Goal: Task Accomplishment & Management: Use online tool/utility

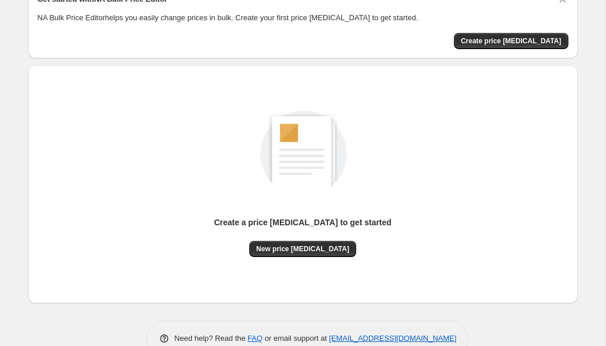
scroll to position [87, 0]
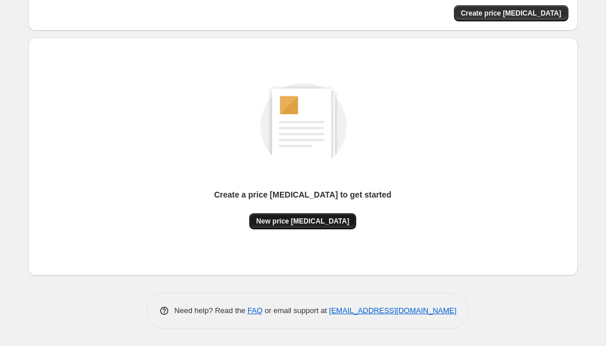
click at [295, 219] on span "New price change job" at bounding box center [302, 221] width 93 height 9
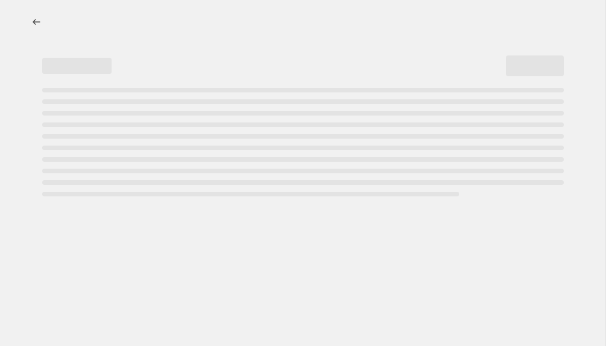
select select "percentage"
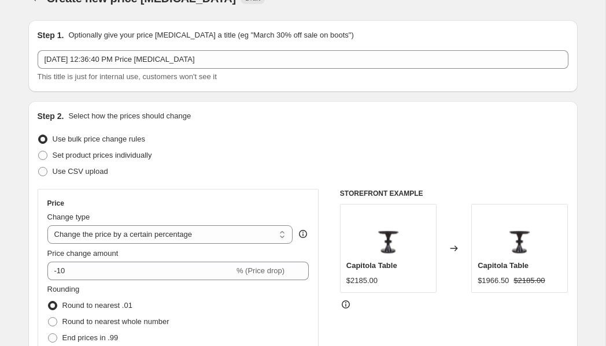
scroll to position [25, 0]
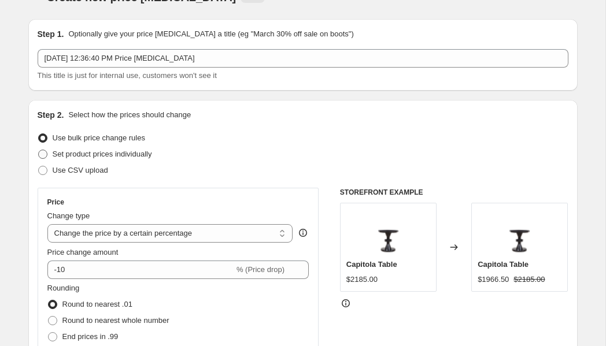
click at [45, 155] on span at bounding box center [42, 154] width 9 height 9
click at [39, 150] on input "Set product prices individually" at bounding box center [38, 150] width 1 height 1
radio input "true"
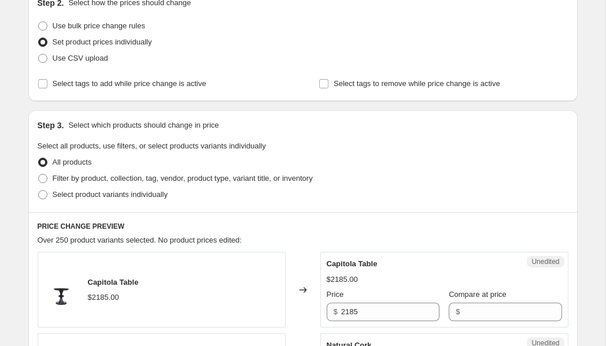
scroll to position [138, 0]
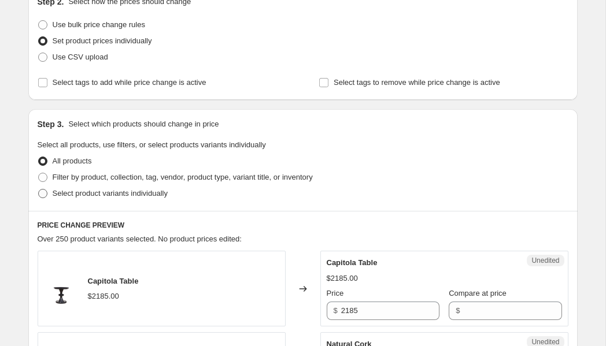
click at [43, 193] on span at bounding box center [42, 193] width 9 height 9
click at [39, 190] on input "Select product variants individually" at bounding box center [38, 189] width 1 height 1
radio input "true"
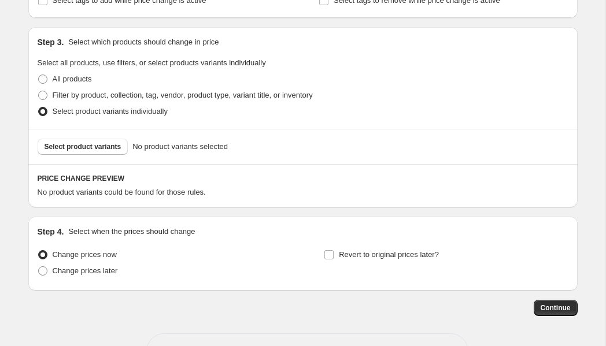
scroll to position [223, 0]
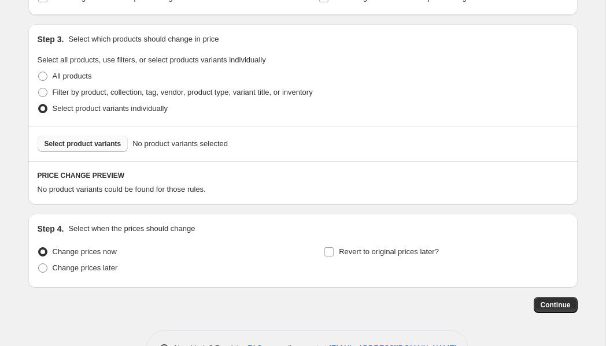
click at [95, 146] on span "Select product variants" at bounding box center [83, 143] width 77 height 9
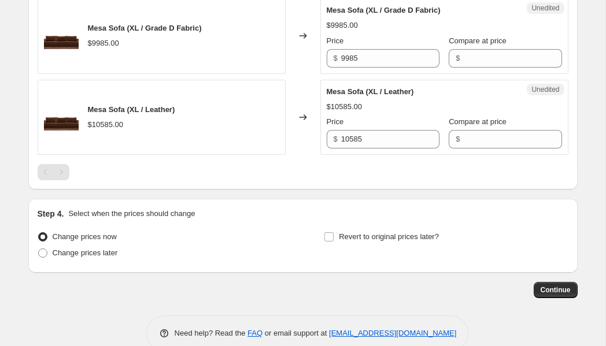
scroll to position [1405, 0]
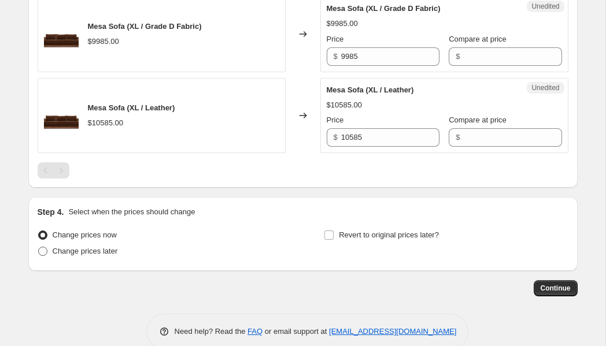
click at [45, 251] on span at bounding box center [42, 251] width 9 height 9
click at [39, 247] on input "Change prices later" at bounding box center [38, 247] width 1 height 1
radio input "true"
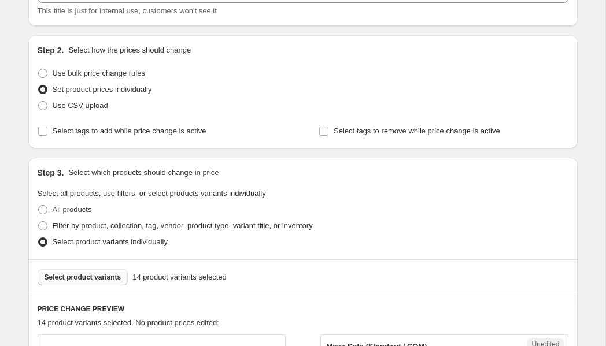
scroll to position [101, 0]
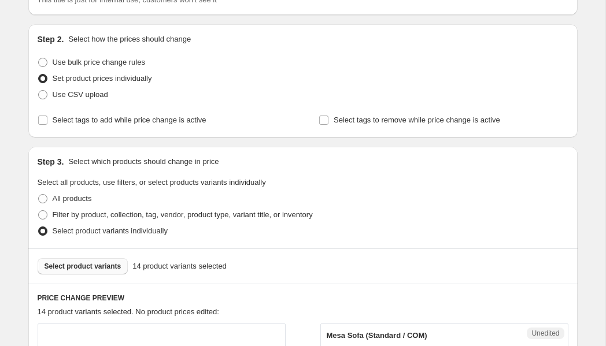
click at [41, 229] on span at bounding box center [42, 231] width 9 height 9
click at [39, 227] on input "Select product variants individually" at bounding box center [38, 227] width 1 height 1
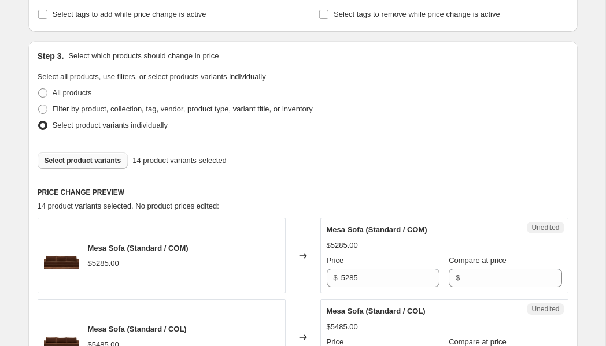
scroll to position [208, 0]
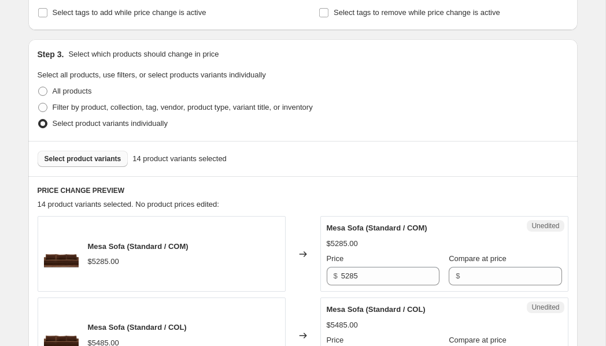
click at [90, 161] on span "Select product variants" at bounding box center [83, 158] width 77 height 9
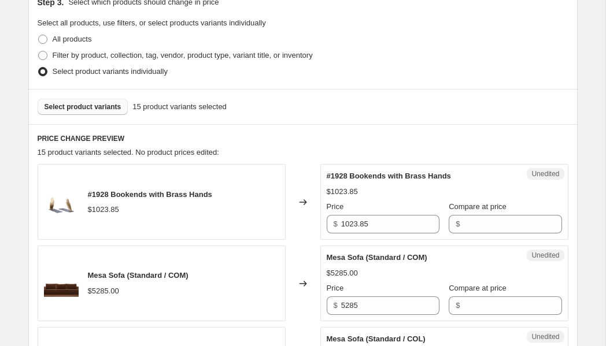
scroll to position [257, 0]
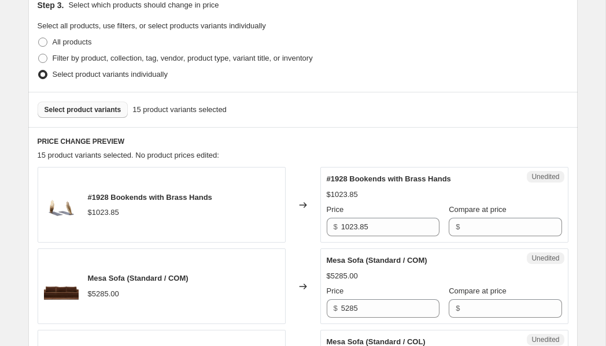
click at [43, 73] on span at bounding box center [42, 74] width 9 height 9
click at [39, 71] on input "Select product variants individually" at bounding box center [38, 70] width 1 height 1
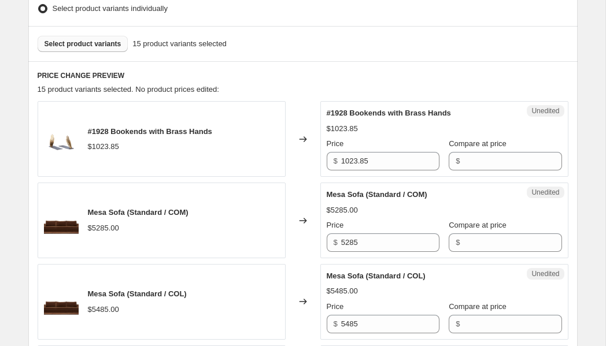
scroll to position [331, 0]
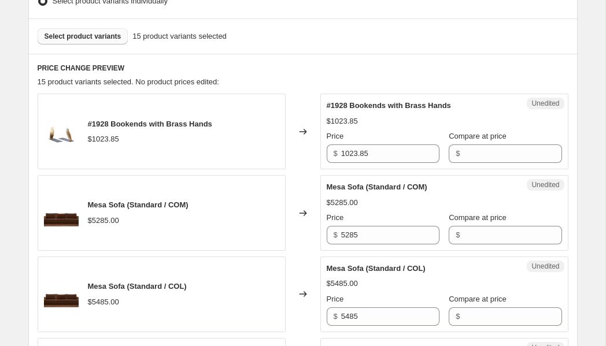
click at [222, 240] on div "Mesa Sofa (Standard / COM) $5285.00" at bounding box center [162, 213] width 248 height 76
click at [102, 32] on span "Select product variants" at bounding box center [83, 36] width 77 height 9
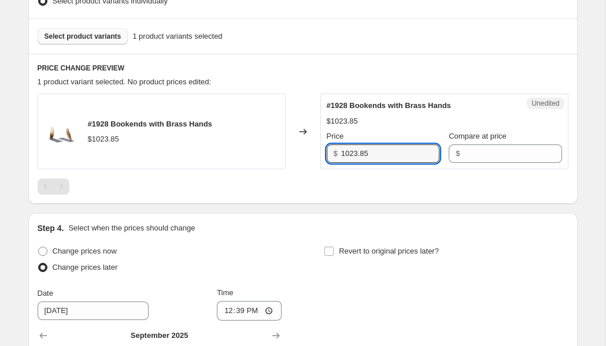
drag, startPoint x: 396, startPoint y: 151, endPoint x: 331, endPoint y: 150, distance: 65.3
click at [331, 150] on div "$ 1023.85" at bounding box center [383, 153] width 113 height 18
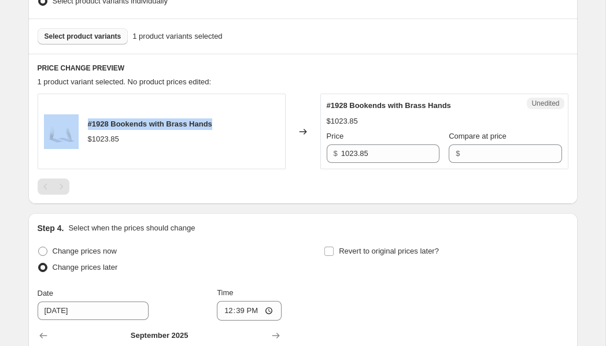
drag, startPoint x: 239, startPoint y: 125, endPoint x: 63, endPoint y: 123, distance: 176.3
click at [63, 123] on div "#1928 Bookends with Brass Hands $1023.85" at bounding box center [162, 132] width 248 height 76
copy div "#1928 Bookends with Brass Hands"
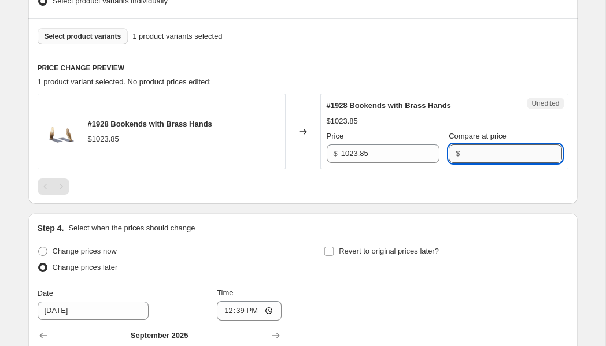
click at [469, 153] on input "Compare at price" at bounding box center [512, 153] width 98 height 18
type input "2000"
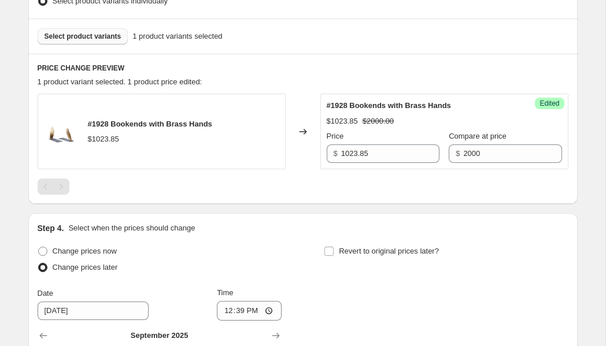
click at [286, 244] on div "Change prices now Change prices later Date 9/11/2025 Time 12:39 September 2025 …" at bounding box center [303, 349] width 531 height 212
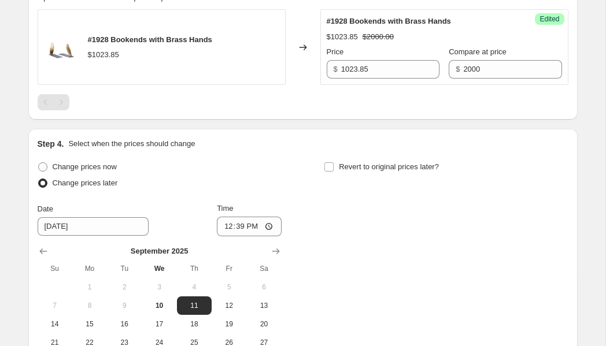
scroll to position [416, 0]
click at [42, 167] on span at bounding box center [42, 166] width 9 height 9
click at [39, 162] on input "Change prices now" at bounding box center [38, 162] width 1 height 1
radio input "true"
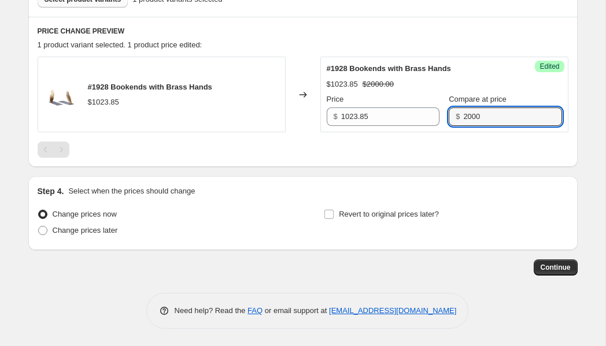
drag, startPoint x: 479, startPoint y: 118, endPoint x: 446, endPoint y: 121, distance: 33.6
click at [449, 121] on div "$ 2000" at bounding box center [505, 117] width 113 height 18
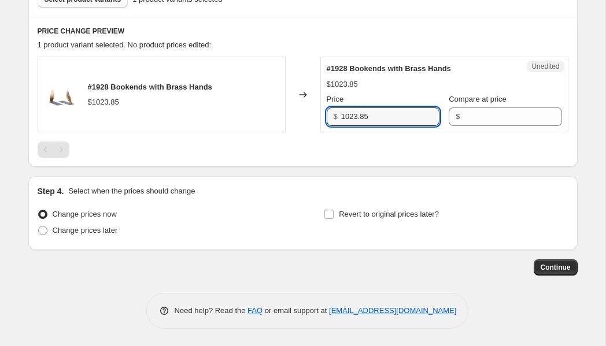
drag, startPoint x: 380, startPoint y: 117, endPoint x: 328, endPoint y: 119, distance: 52.6
click at [328, 119] on div "$ 1023.85" at bounding box center [383, 117] width 113 height 18
type input "2000"
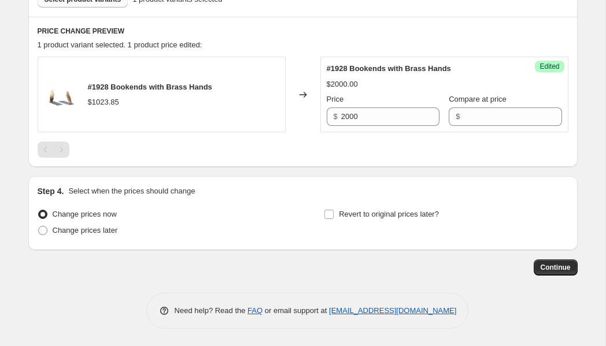
click at [315, 155] on div at bounding box center [303, 150] width 531 height 16
click at [556, 267] on span "Continue" at bounding box center [555, 267] width 30 height 9
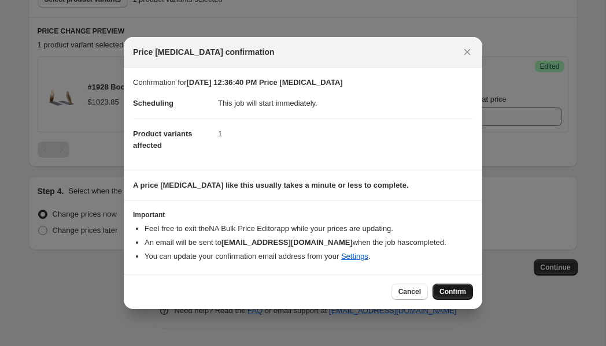
click at [461, 293] on span "Confirm" at bounding box center [452, 291] width 27 height 9
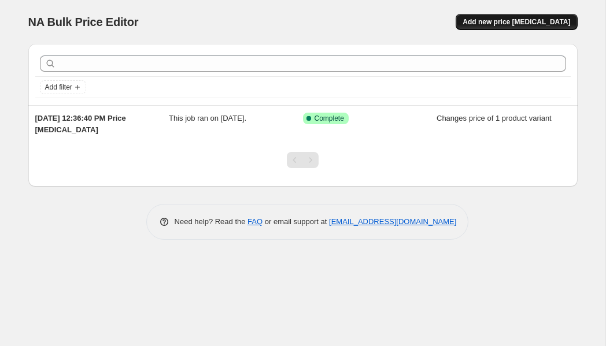
click at [510, 20] on span "Add new price [MEDICAL_DATA]" at bounding box center [516, 21] width 108 height 9
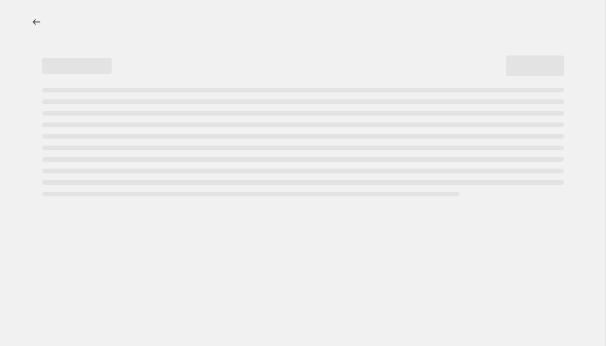
select select "percentage"
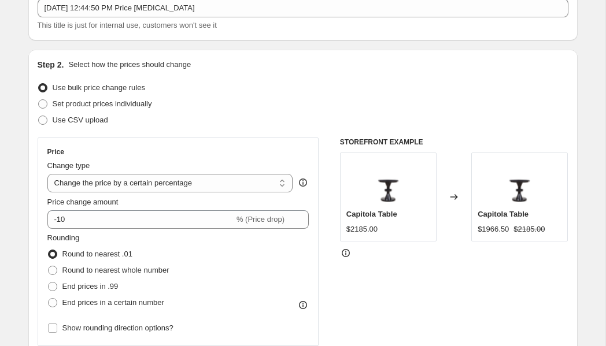
scroll to position [80, 0]
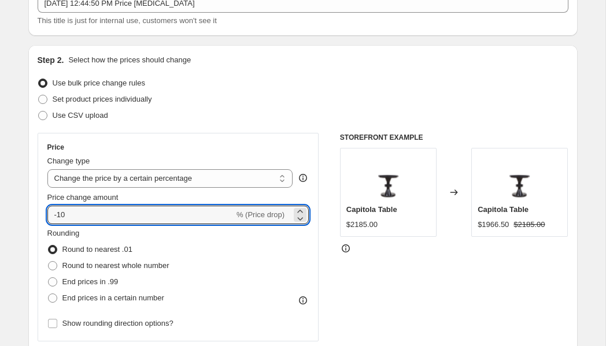
drag, startPoint x: 77, startPoint y: 214, endPoint x: 40, endPoint y: 214, distance: 37.6
click at [40, 214] on div "Price Change type Change the price to a certain amount Change the price by a ce…" at bounding box center [178, 237] width 281 height 209
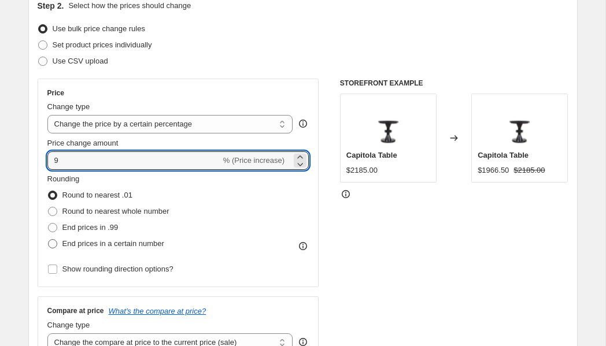
scroll to position [137, 0]
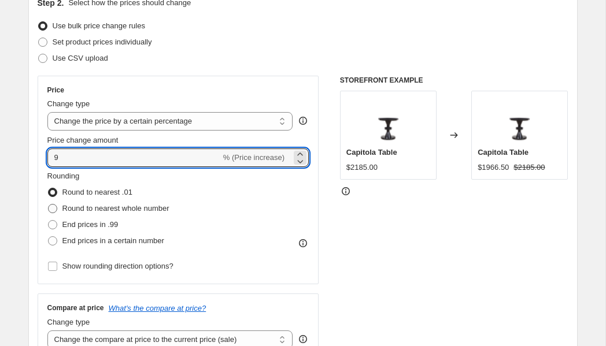
type input "9"
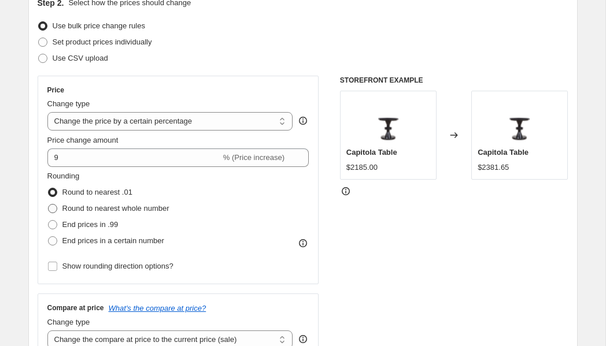
click at [53, 210] on span at bounding box center [52, 208] width 9 height 9
click at [49, 205] on input "Round to nearest whole number" at bounding box center [48, 204] width 1 height 1
radio input "true"
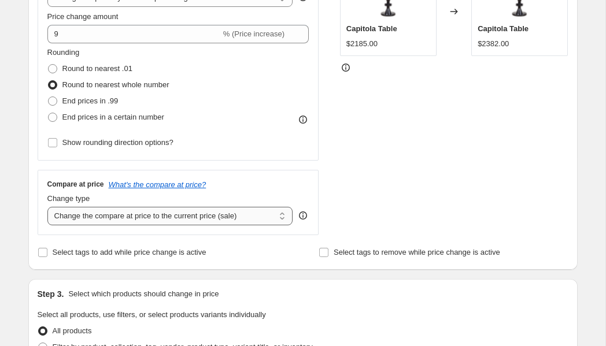
scroll to position [262, 0]
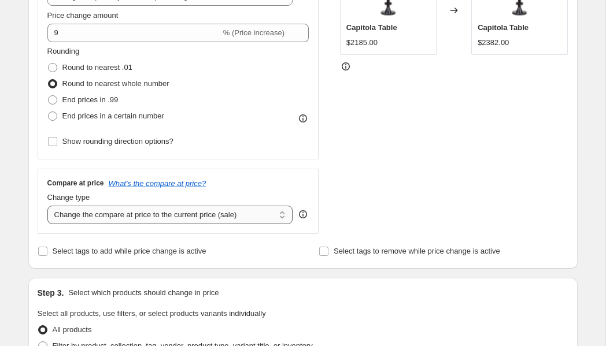
click at [283, 214] on select "Change the compare at price to the current price (sale) Change the compare at p…" at bounding box center [170, 215] width 246 height 18
select select "remove"
click at [47, 206] on select "Change the compare at price to the current price (sale) Change the compare at p…" at bounding box center [170, 215] width 246 height 18
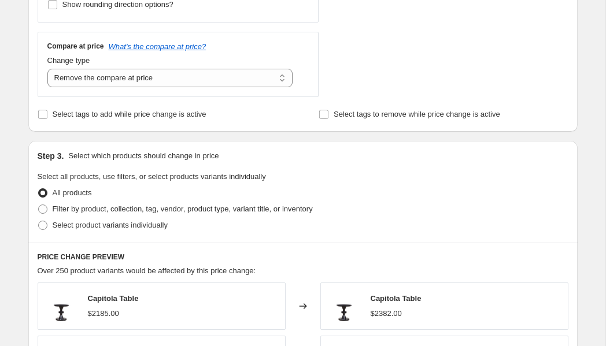
scroll to position [400, 0]
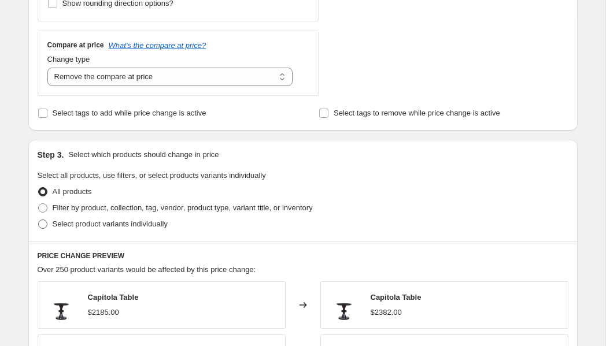
click at [45, 221] on span at bounding box center [42, 224] width 9 height 9
click at [39, 220] on input "Select product variants individually" at bounding box center [38, 220] width 1 height 1
radio input "true"
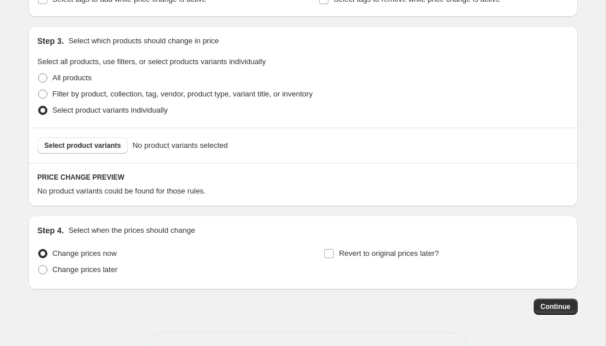
scroll to position [515, 0]
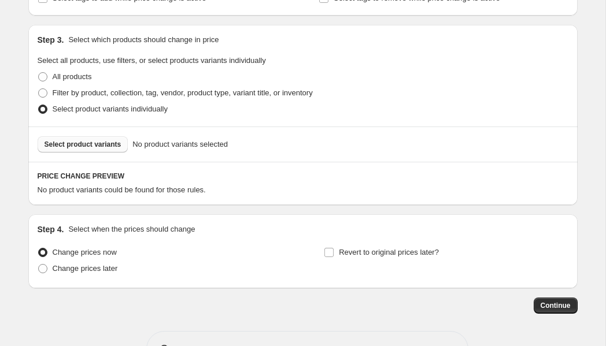
click at [90, 149] on span "Select product variants" at bounding box center [83, 144] width 77 height 9
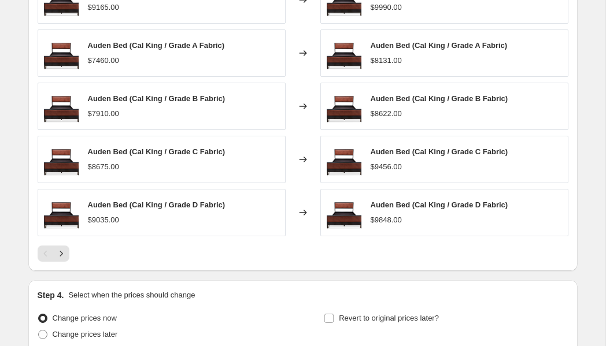
scroll to position [709, 0]
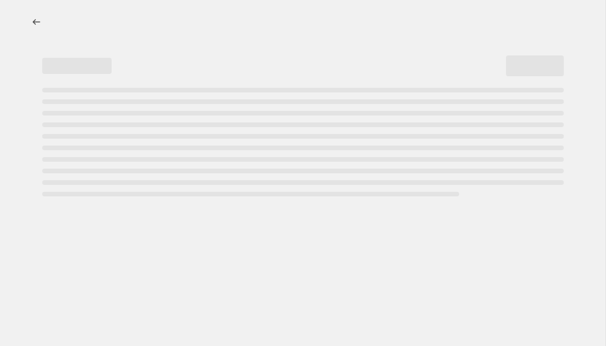
select select "percentage"
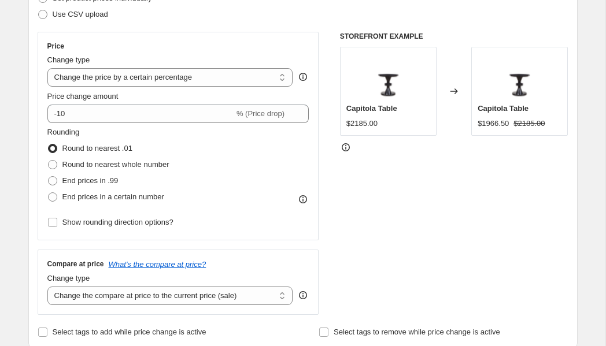
scroll to position [182, 0]
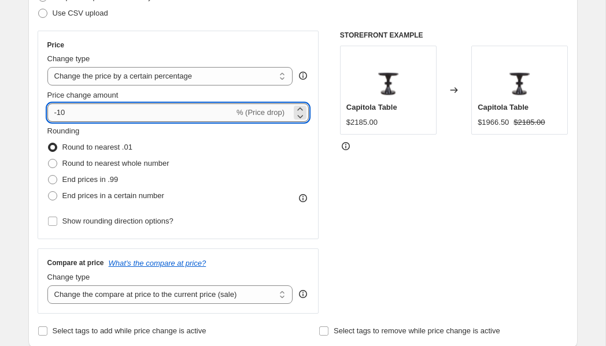
drag, startPoint x: 87, startPoint y: 117, endPoint x: 47, endPoint y: 114, distance: 40.0
click at [47, 114] on input "-10" at bounding box center [140, 112] width 187 height 18
type input "9"
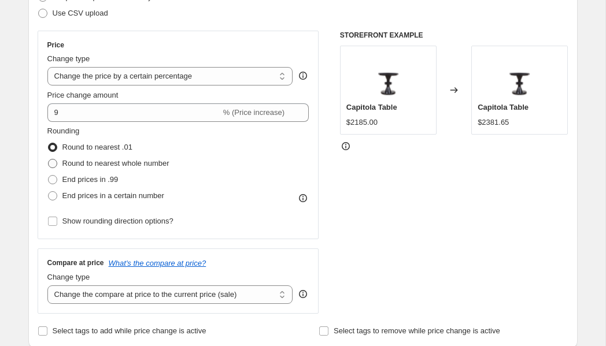
click at [54, 159] on span at bounding box center [52, 163] width 9 height 9
click at [49, 159] on input "Round to nearest whole number" at bounding box center [48, 159] width 1 height 1
radio input "true"
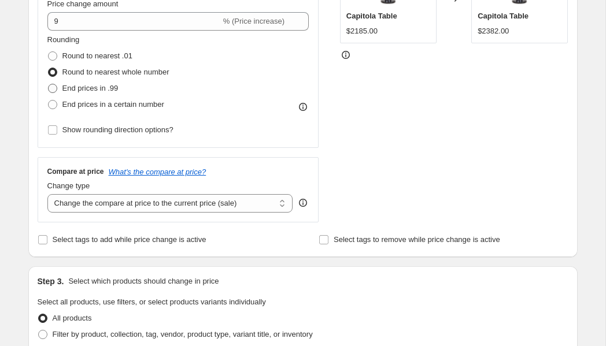
scroll to position [279, 0]
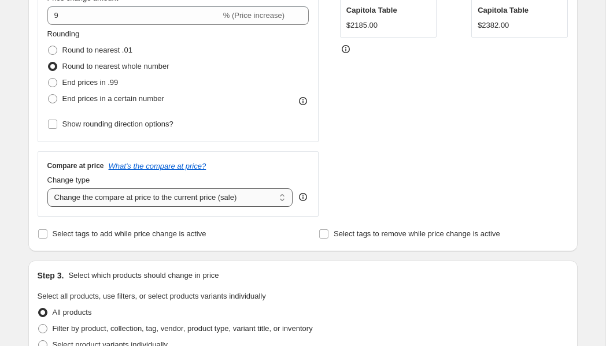
click at [274, 195] on select "Change the compare at price to the current price (sale) Change the compare at p…" at bounding box center [170, 197] width 246 height 18
select select "remove"
click at [47, 188] on select "Change the compare at price to the current price (sale) Change the compare at p…" at bounding box center [170, 197] width 246 height 18
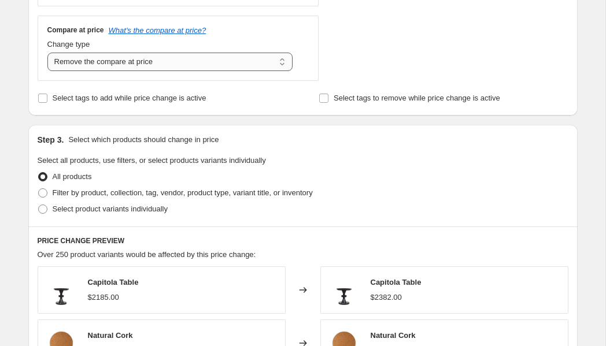
scroll to position [416, 0]
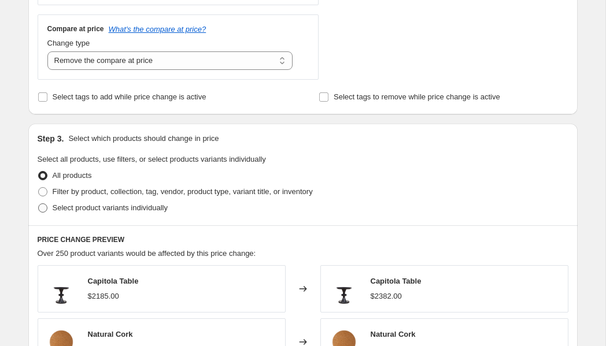
click at [44, 209] on span at bounding box center [42, 207] width 9 height 9
click at [39, 204] on input "Select product variants individually" at bounding box center [38, 203] width 1 height 1
radio input "true"
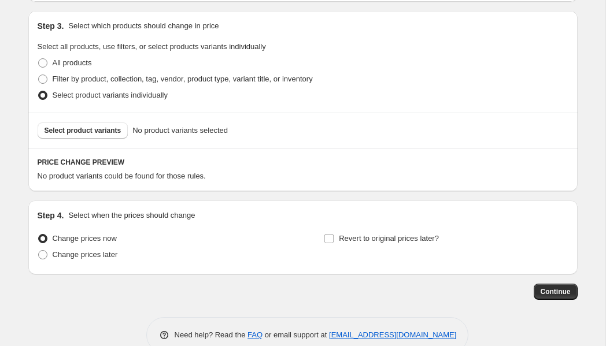
scroll to position [533, 0]
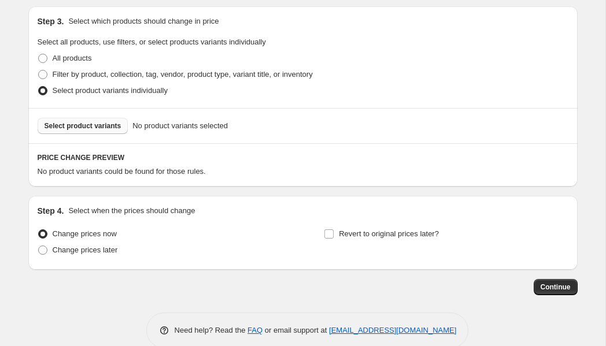
click at [104, 128] on span "Select product variants" at bounding box center [83, 125] width 77 height 9
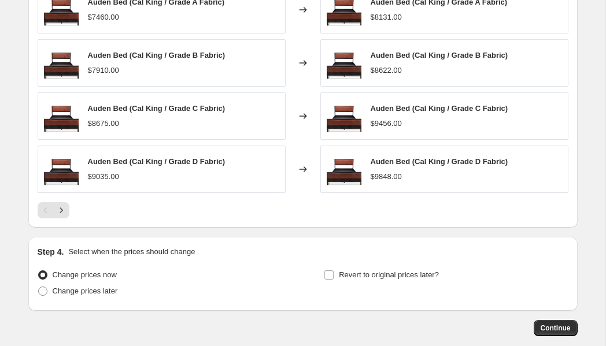
scroll to position [785, 0]
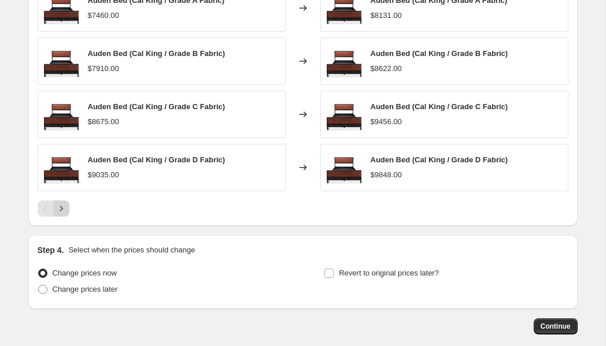
click at [64, 209] on icon "Next" at bounding box center [61, 209] width 12 height 12
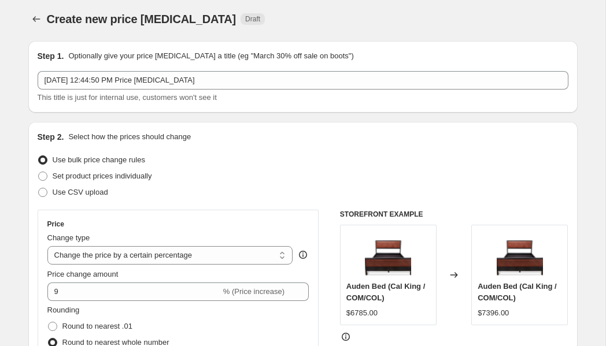
scroll to position [0, 0]
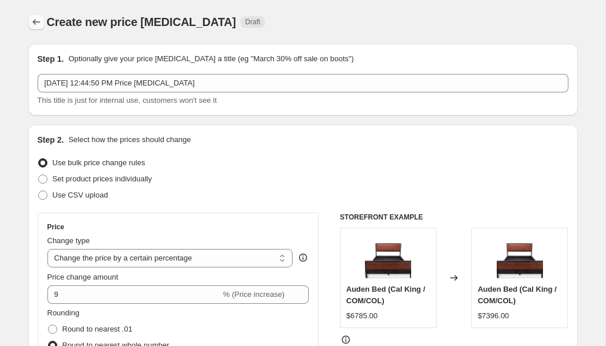
click at [32, 24] on icon "Price change jobs" at bounding box center [37, 22] width 12 height 12
